Goal: Information Seeking & Learning: Learn about a topic

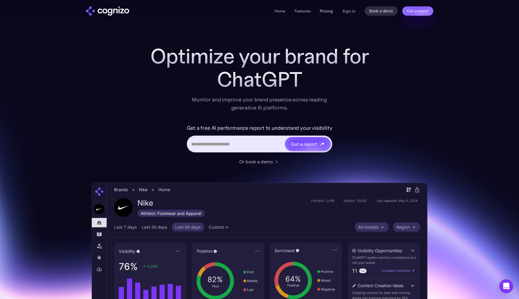
click at [325, 12] on link "Pricing" at bounding box center [326, 10] width 13 height 5
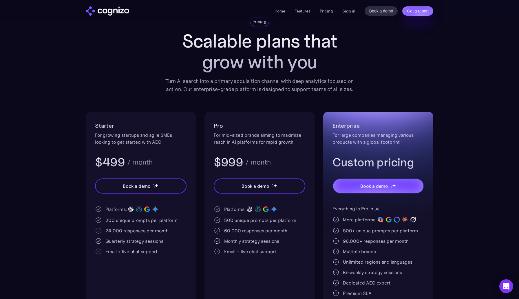
scroll to position [69, 0]
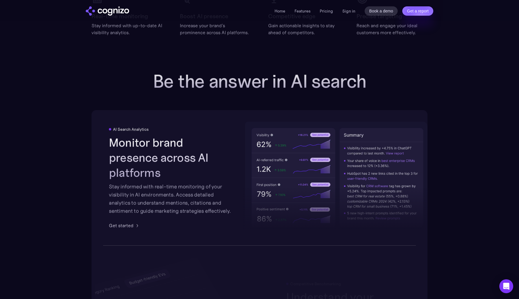
scroll to position [937, 0]
